Goal: Find specific page/section: Find specific page/section

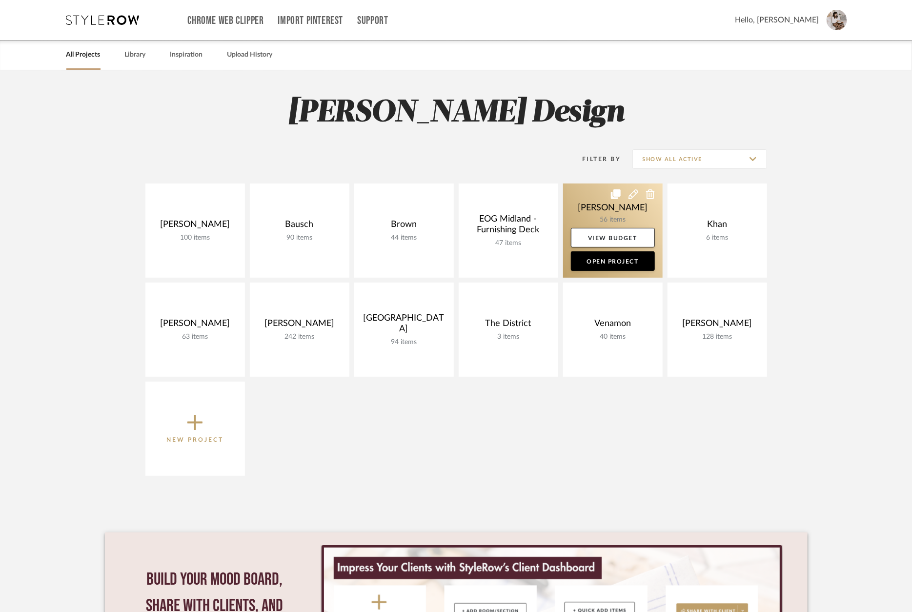
click at [627, 212] on link at bounding box center [613, 230] width 100 height 94
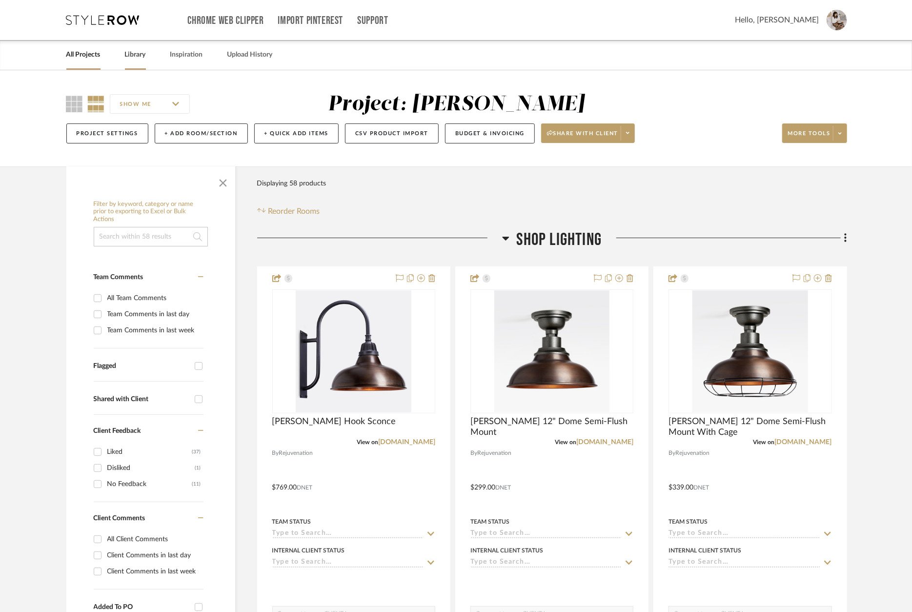
drag, startPoint x: 131, startPoint y: 53, endPoint x: 141, endPoint y: 54, distance: 9.3
click at [132, 53] on link "Library" at bounding box center [135, 54] width 21 height 13
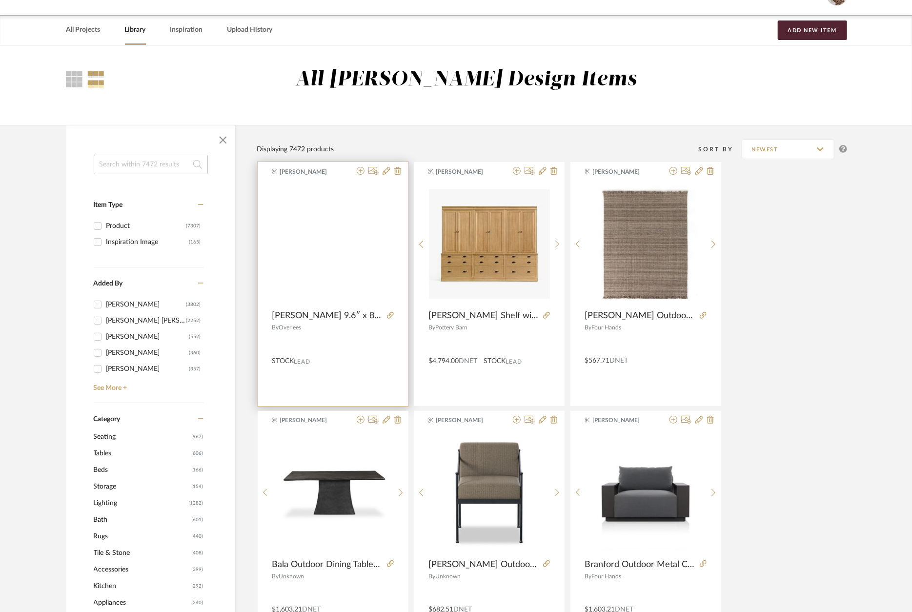
scroll to position [26, 0]
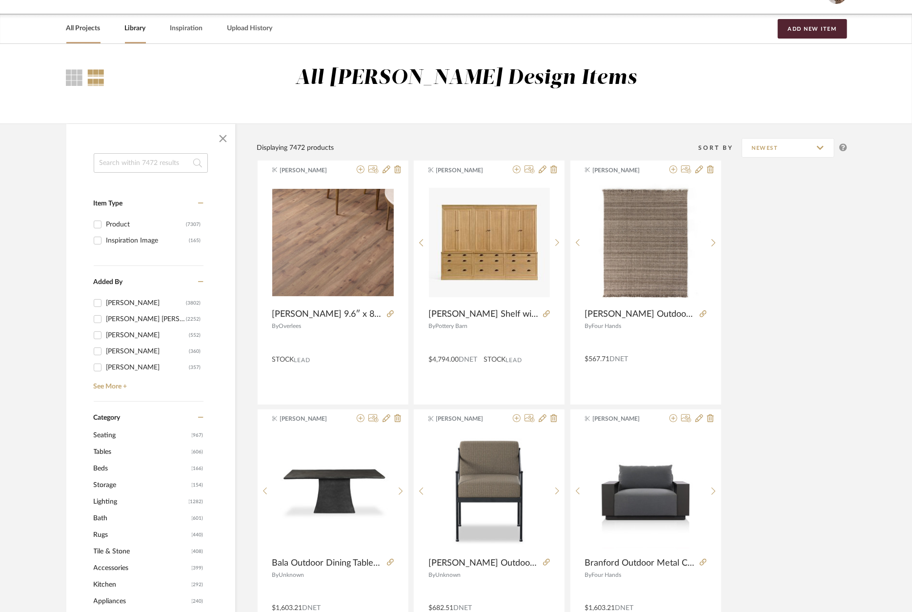
click at [86, 30] on link "All Projects" at bounding box center [83, 28] width 34 height 13
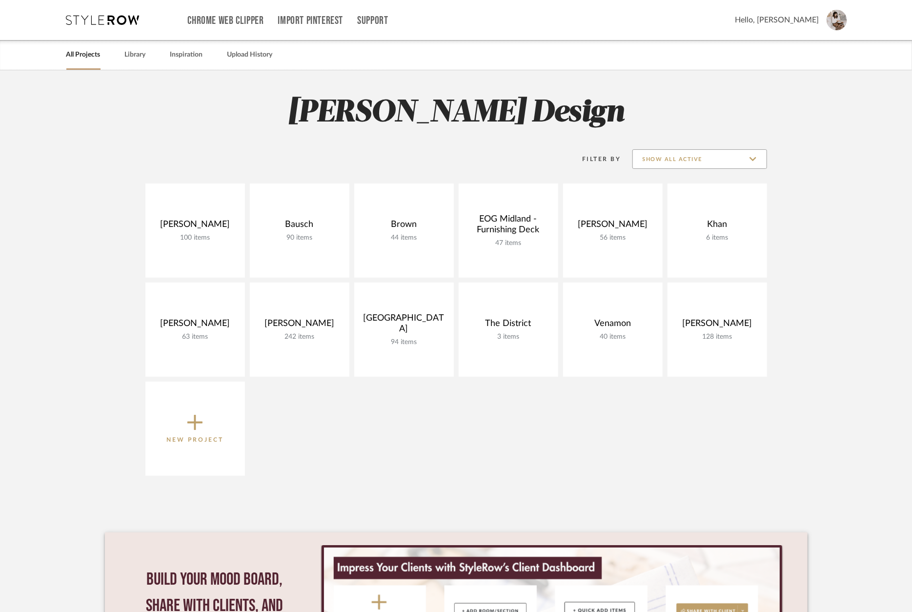
click at [649, 149] on input "Show All Active" at bounding box center [699, 159] width 135 height 20
click at [653, 156] on input "Show All Active" at bounding box center [699, 159] width 135 height 20
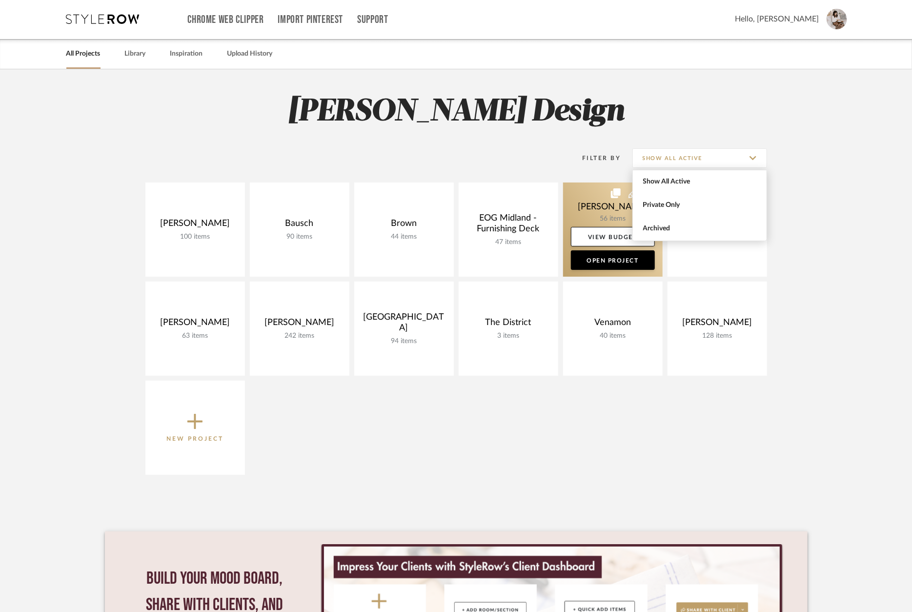
scroll to position [8, 0]
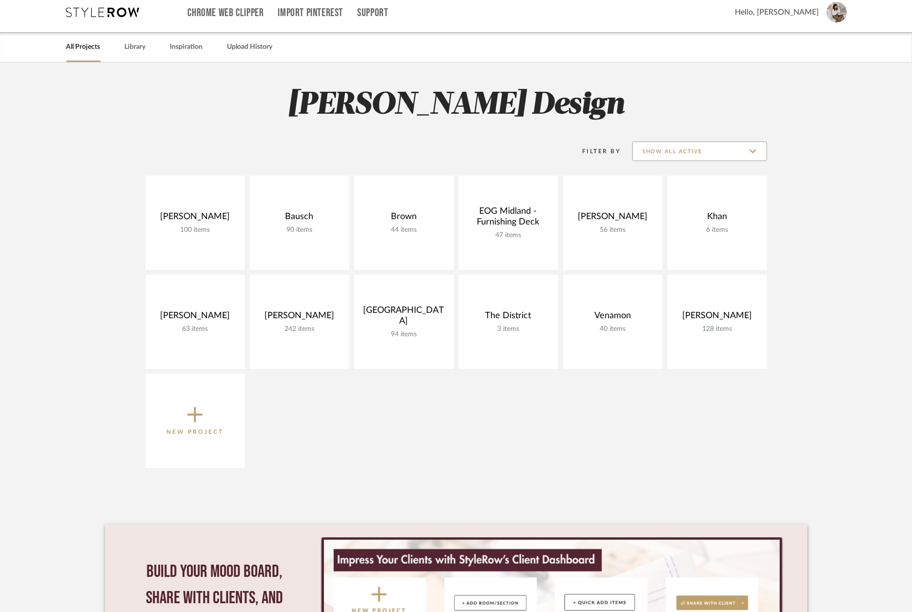
click at [687, 150] on input "Show All Active" at bounding box center [699, 152] width 135 height 20
click at [681, 219] on span "Archived" at bounding box center [701, 222] width 116 height 8
type input "Archived"
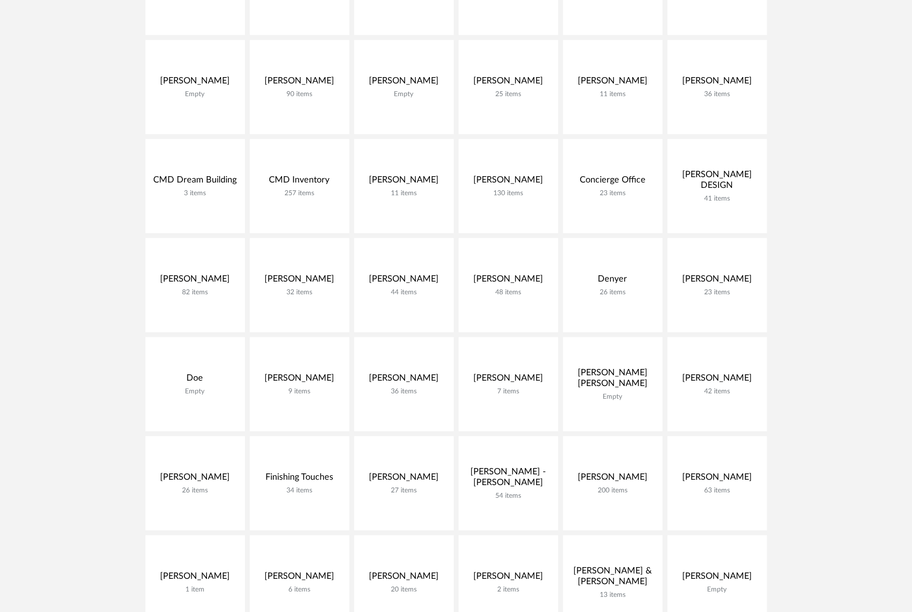
scroll to position [343, 0]
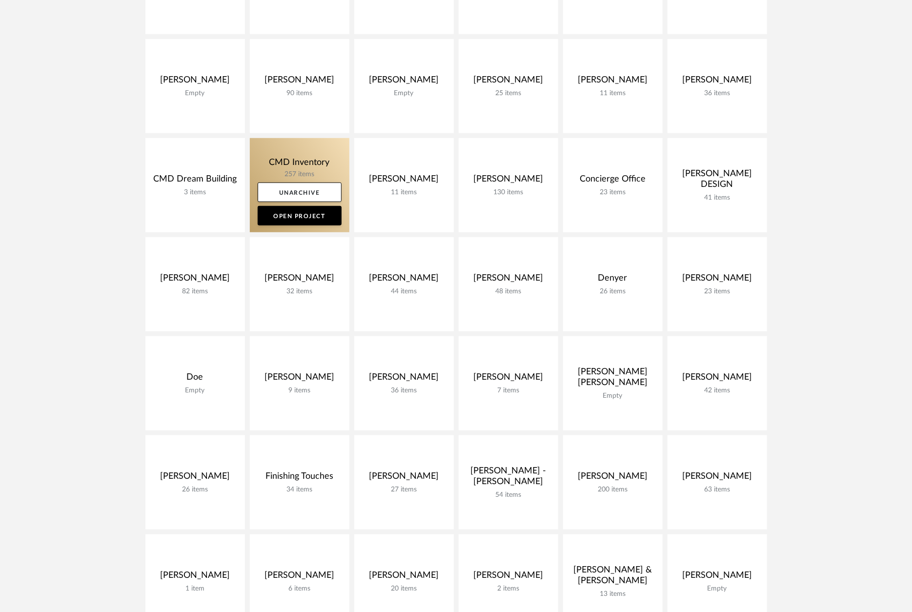
click at [291, 165] on link at bounding box center [300, 185] width 100 height 94
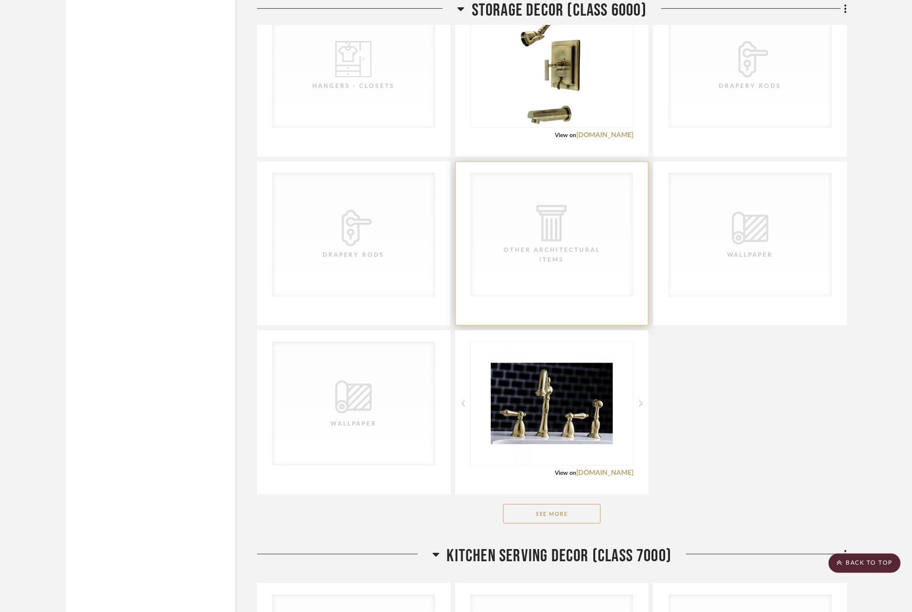
scroll to position [2520, 0]
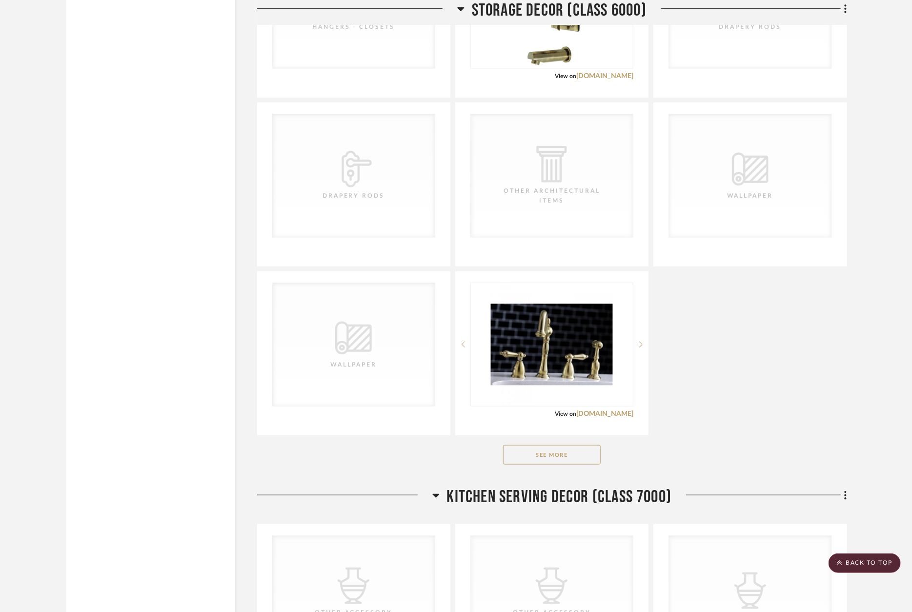
click at [578, 460] on button "See More" at bounding box center [552, 455] width 98 height 20
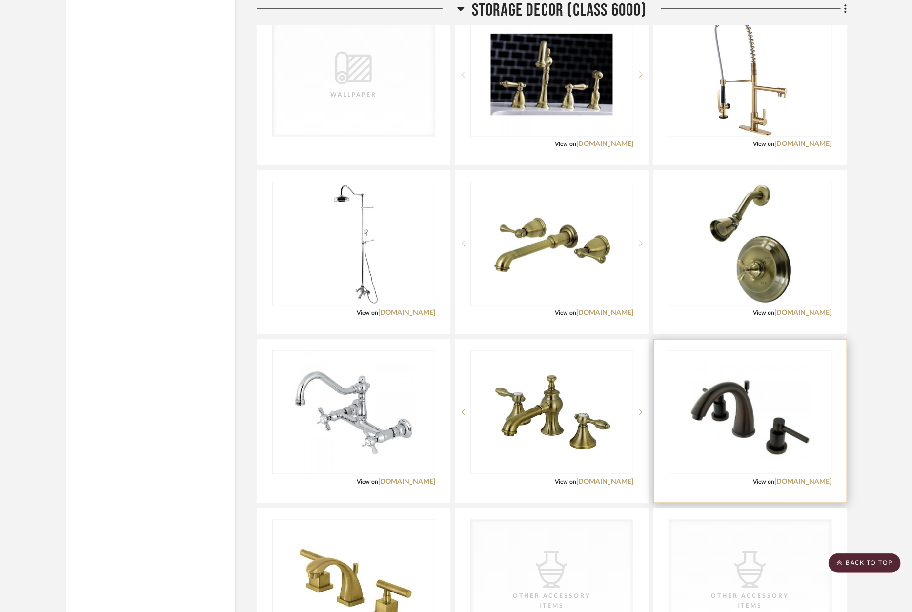
scroll to position [2842, 0]
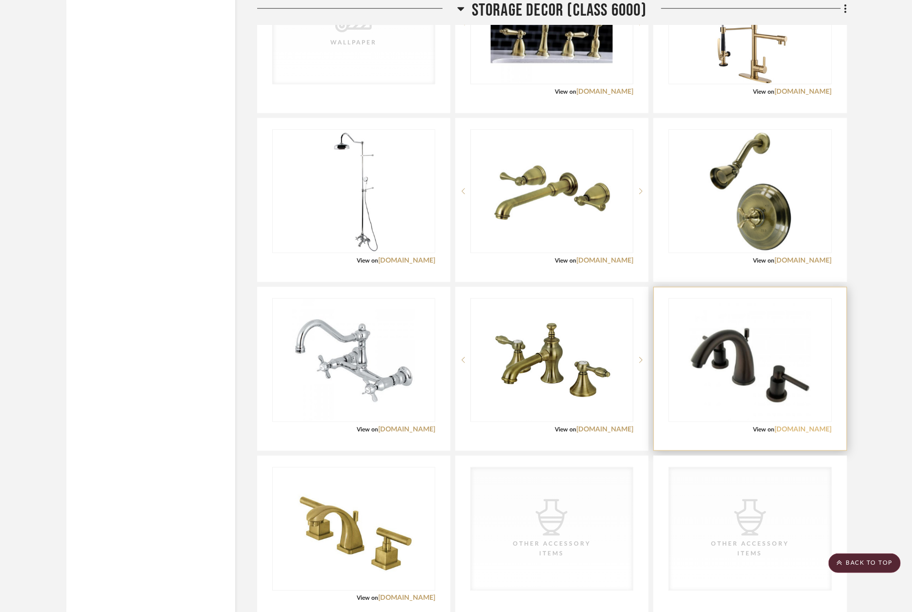
click at [802, 431] on link "[DOMAIN_NAME]" at bounding box center [803, 429] width 57 height 7
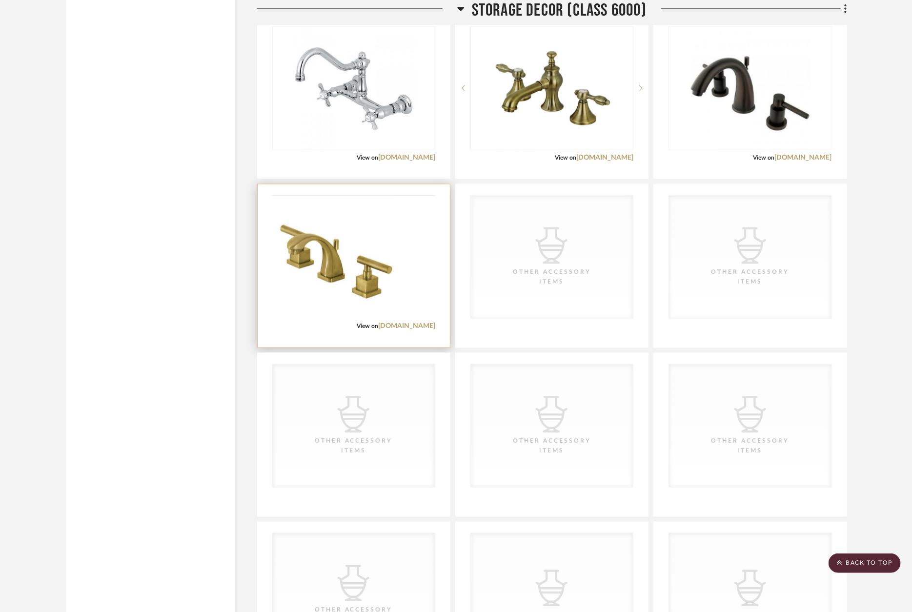
scroll to position [3105, 0]
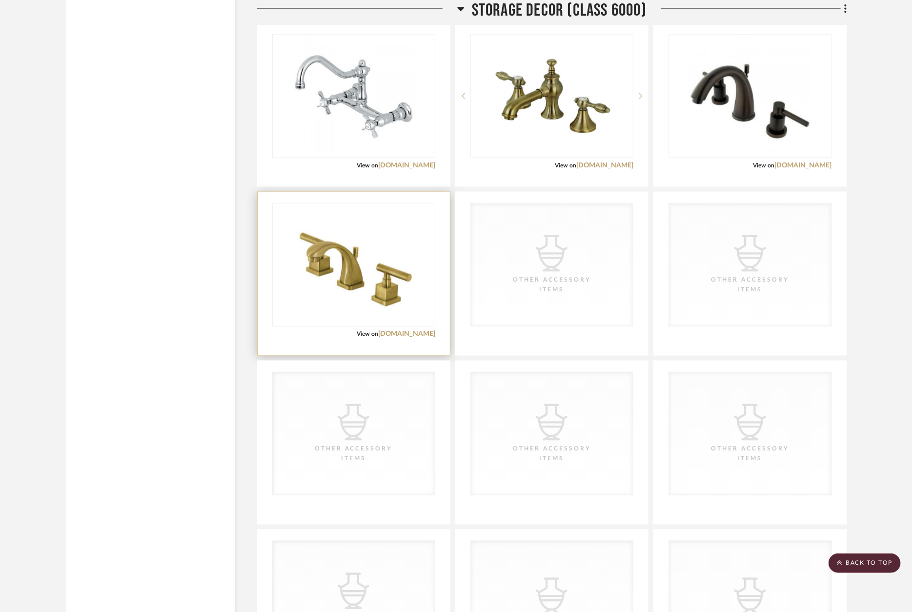
drag, startPoint x: 365, startPoint y: 269, endPoint x: 369, endPoint y: 265, distance: 6.2
click at [0, 0] on img at bounding box center [0, 0] width 0 height 0
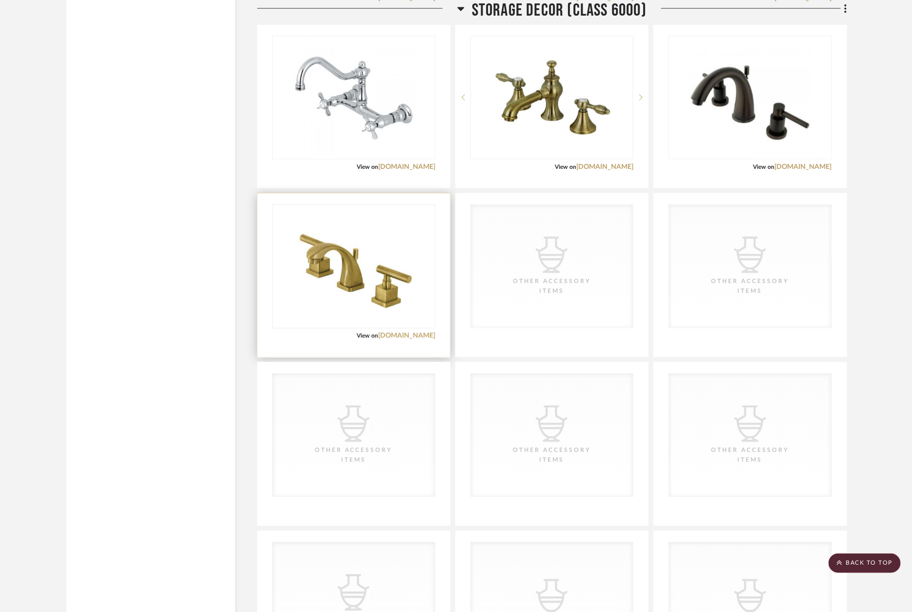
click at [401, 334] on link "[DOMAIN_NAME]" at bounding box center [406, 335] width 57 height 7
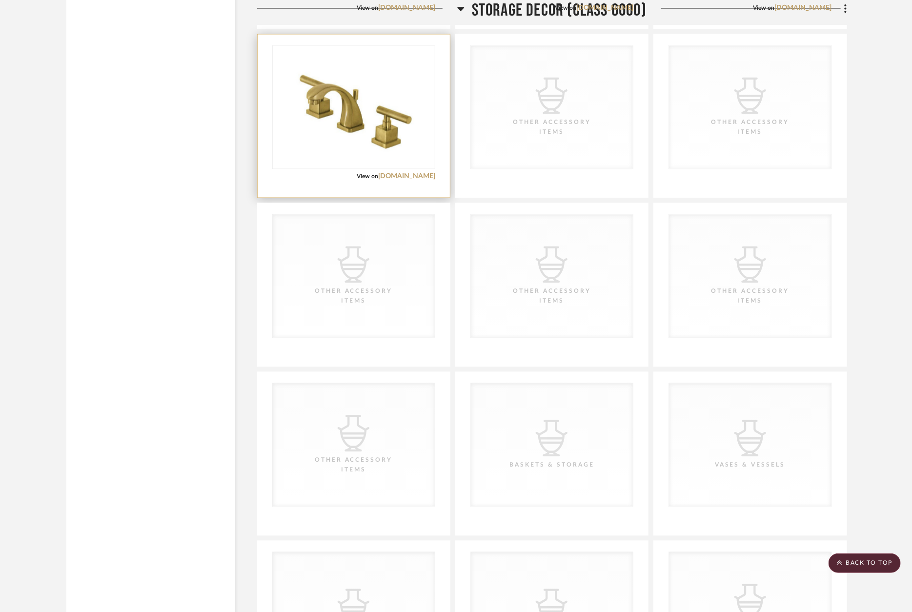
scroll to position [3265, 0]
click at [416, 177] on link "[DOMAIN_NAME]" at bounding box center [406, 176] width 57 height 7
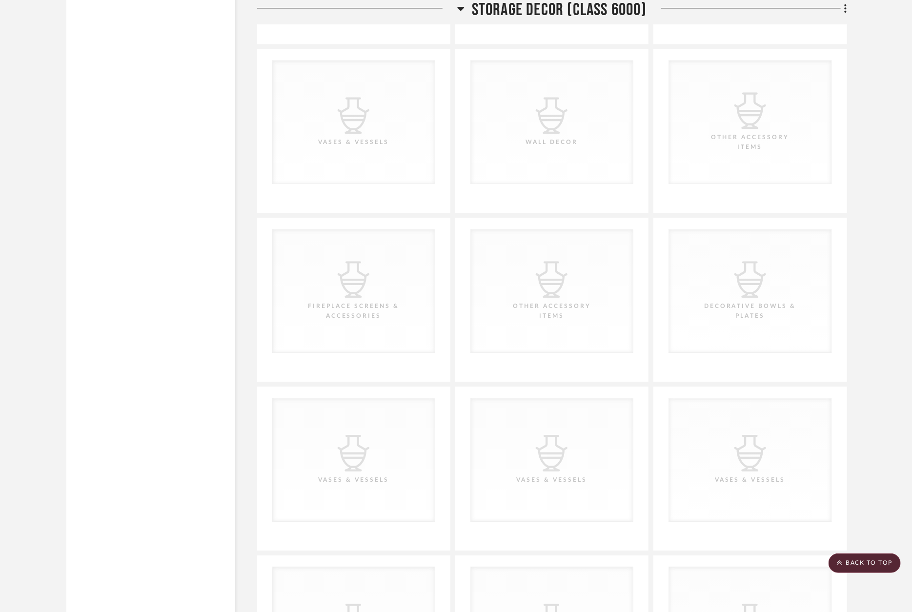
scroll to position [3828, 0]
